Goal: Task Accomplishment & Management: Manage account settings

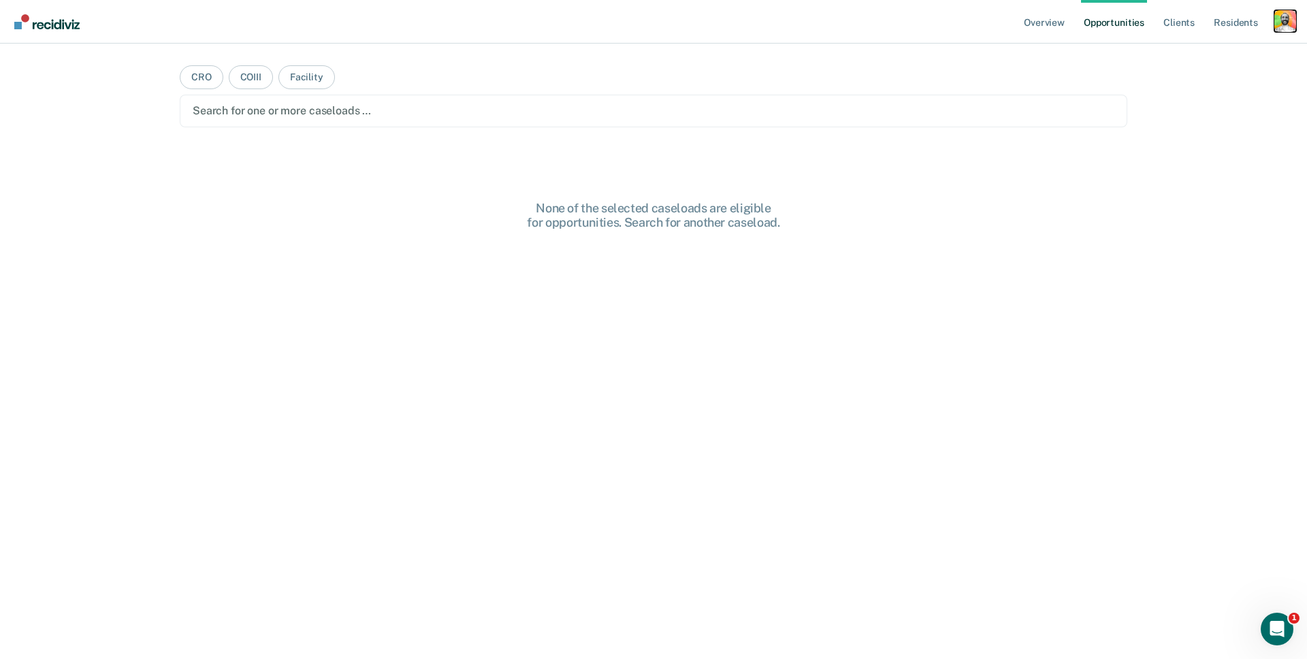
click at [1282, 22] on div "Profile dropdown button" at bounding box center [1285, 21] width 22 height 22
click at [968, 69] on main "CRO COIII Facility Search for one or more caseloads … None of the selected case…" at bounding box center [653, 335] width 980 height 583
click at [1282, 25] on div "Profile dropdown button" at bounding box center [1285, 21] width 22 height 22
click at [1194, 54] on link "Profile" at bounding box center [1231, 56] width 110 height 12
